Goal: Task Accomplishment & Management: Manage account settings

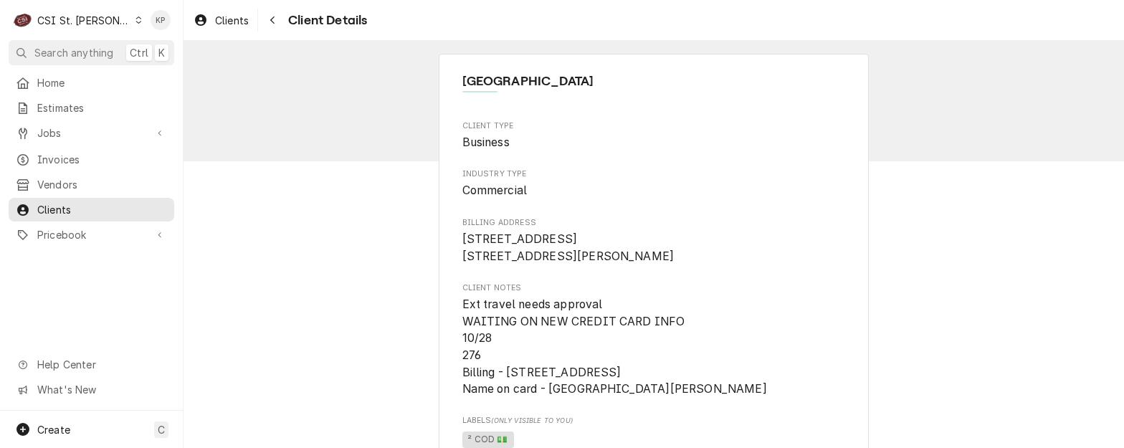
scroll to position [16, 0]
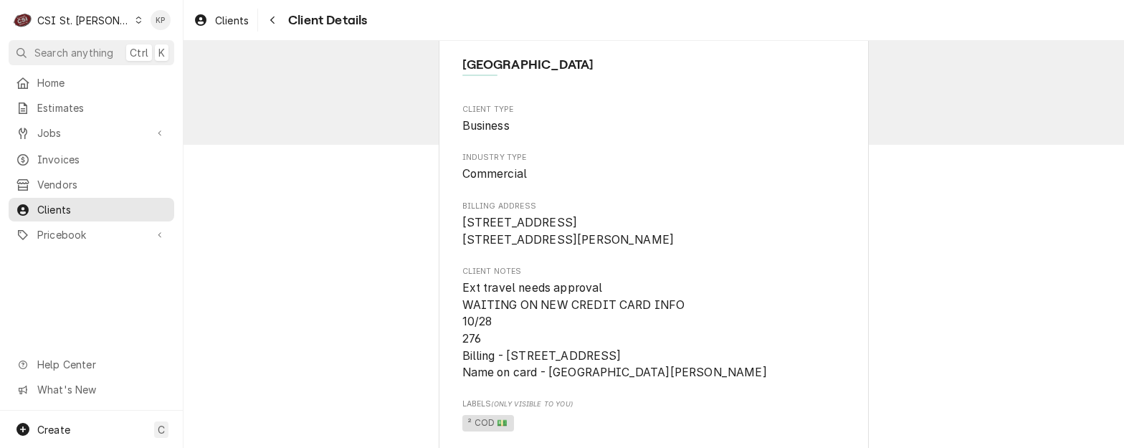
click at [135, 15] on div "Dynamic Content Wrapper" at bounding box center [139, 20] width 8 height 10
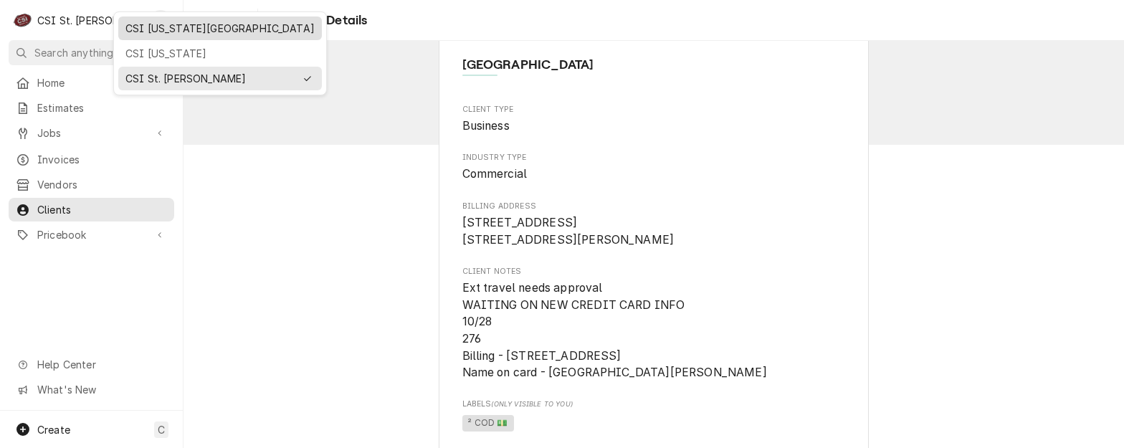
click at [157, 27] on div "CSI [US_STATE][GEOGRAPHIC_DATA]" at bounding box center [219, 28] width 189 height 15
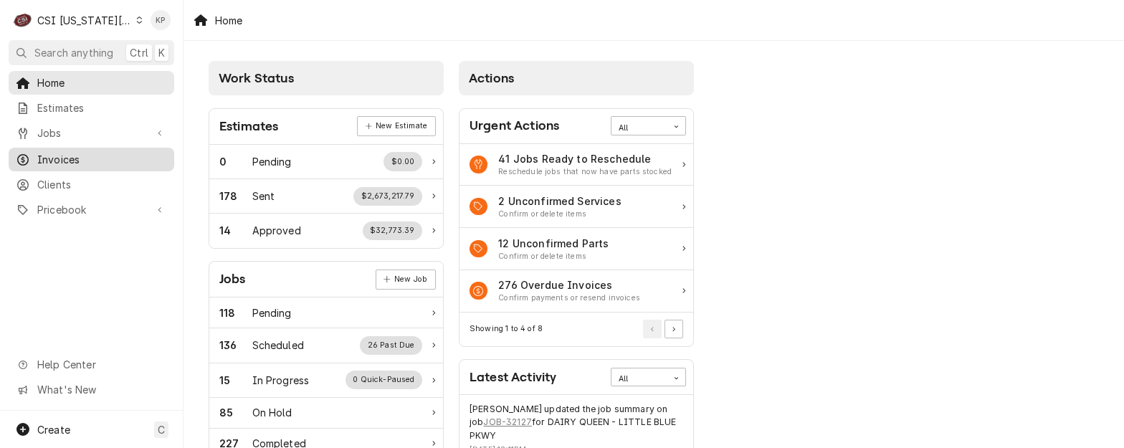
click at [56, 152] on span "Invoices" at bounding box center [102, 159] width 130 height 15
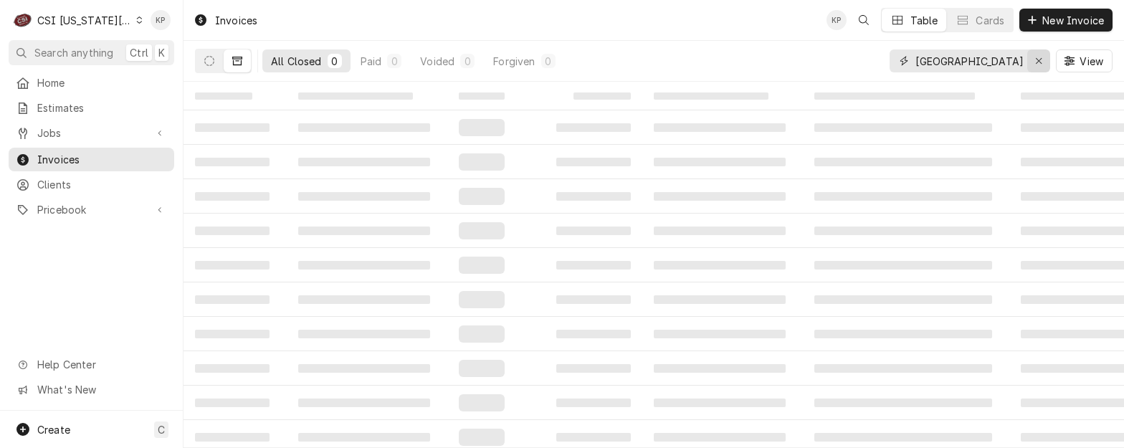
click at [1039, 59] on icon "Erase input" at bounding box center [1039, 61] width 8 height 10
type input "301430"
click at [237, 60] on icon "Dynamic Content Wrapper" at bounding box center [237, 61] width 10 height 10
click at [212, 58] on icon "Dynamic Content Wrapper" at bounding box center [209, 61] width 10 height 10
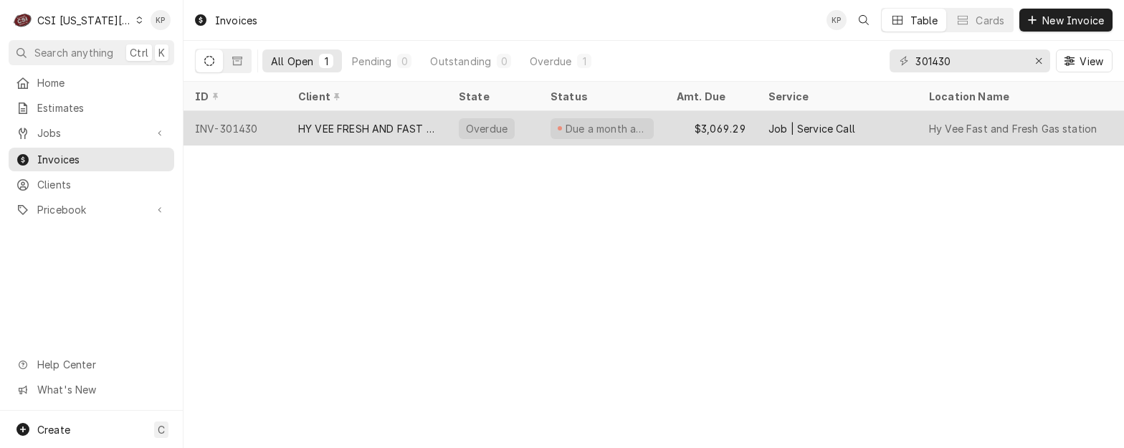
click at [395, 130] on div "HY VEE FRESH AND FAST GAS STATION" at bounding box center [367, 128] width 138 height 15
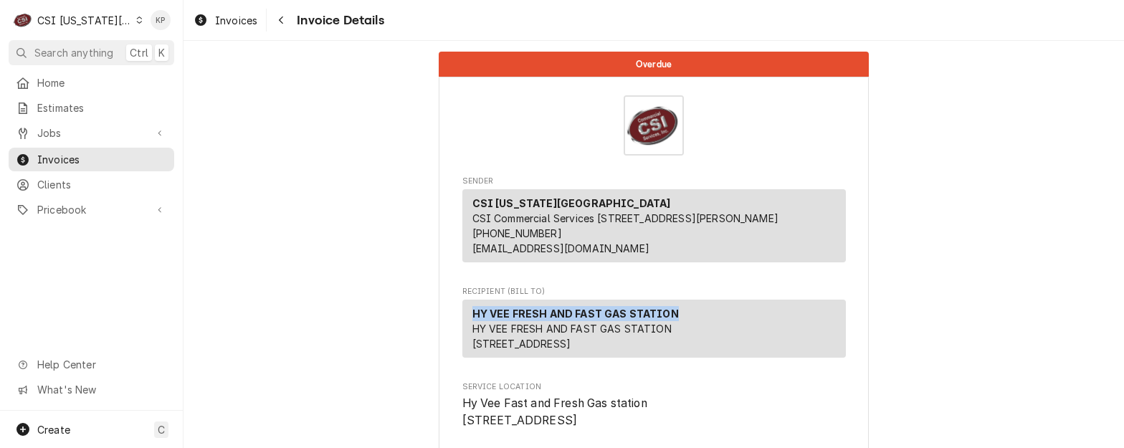
drag, startPoint x: 673, startPoint y: 328, endPoint x: 461, endPoint y: 333, distance: 212.3
click at [462, 333] on div "HY VEE FRESH AND FAST GAS STATION HY VEE FRESH AND FAST GAS STATION 17901 W 119…" at bounding box center [654, 329] width 384 height 58
drag, startPoint x: 461, startPoint y: 333, endPoint x: 489, endPoint y: 327, distance: 28.7
copy strong "HY VEE FRESH AND FAST GAS STATION"
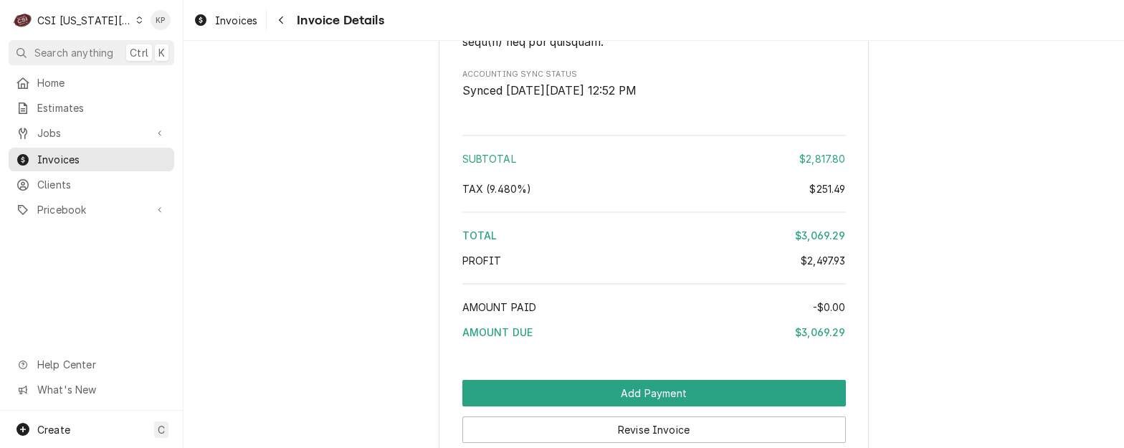
scroll to position [4015, 0]
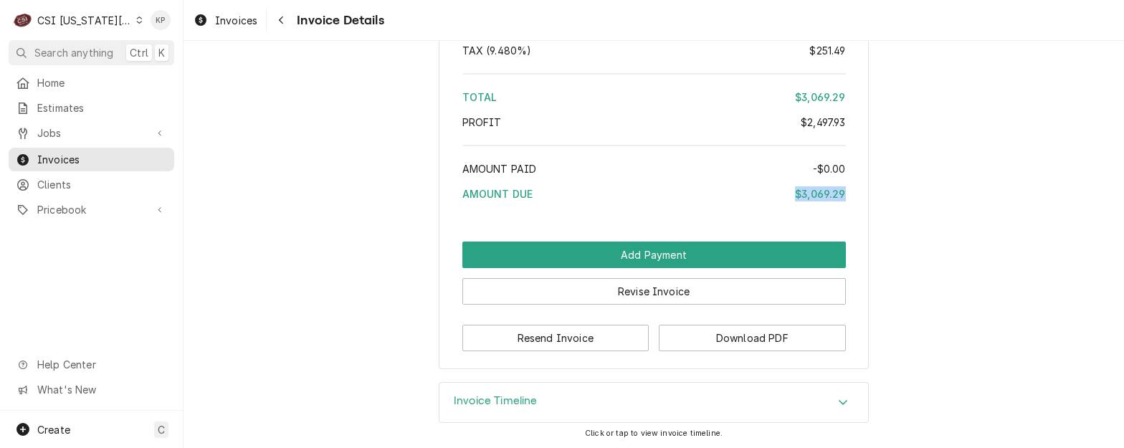
drag, startPoint x: 789, startPoint y: 242, endPoint x: 841, endPoint y: 239, distance: 52.4
drag, startPoint x: 841, startPoint y: 239, endPoint x: 832, endPoint y: 244, distance: 10.0
copy div "$3,069.29"
